Goal: Information Seeking & Learning: Learn about a topic

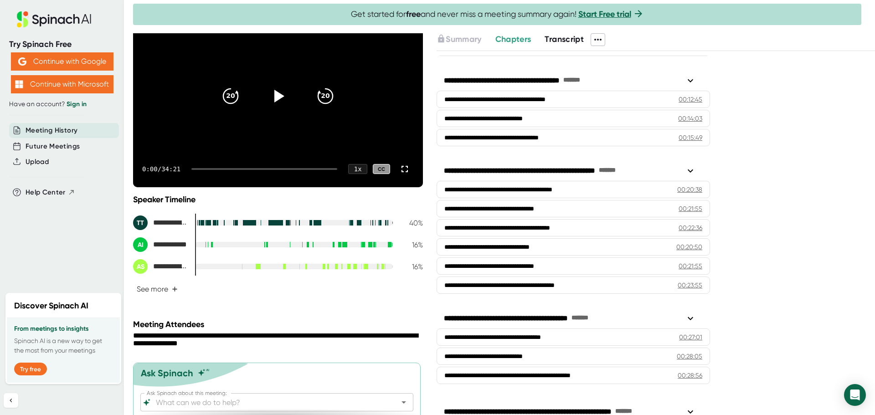
scroll to position [107, 0]
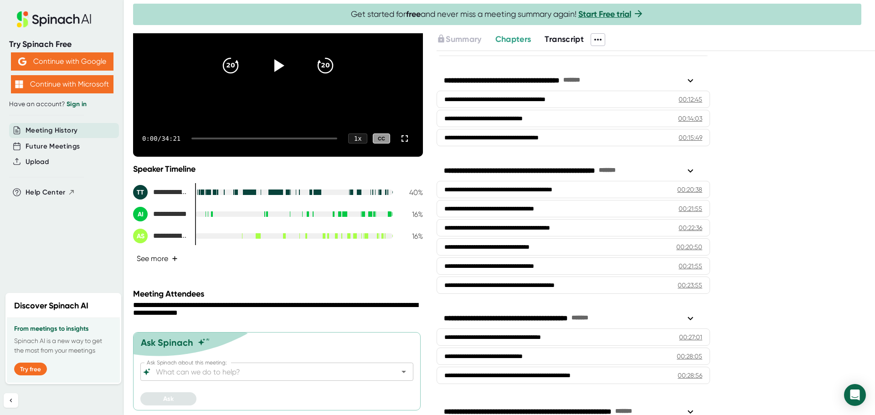
click at [149, 258] on button "See more +" at bounding box center [157, 259] width 48 height 16
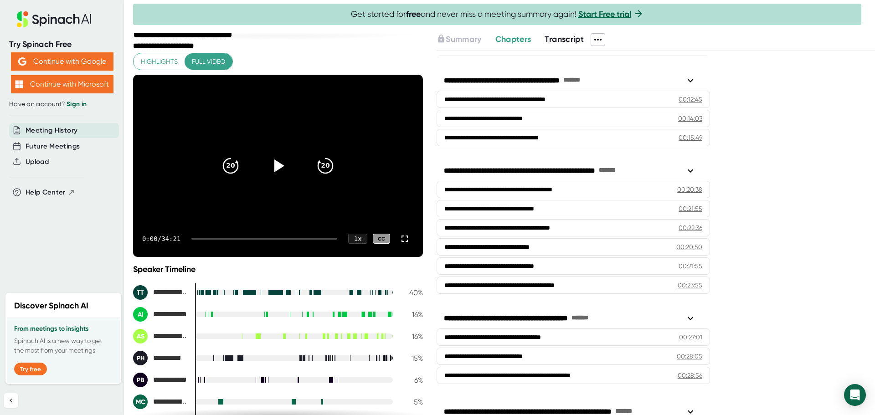
scroll to position [0, 0]
